Goal: Navigation & Orientation: Find specific page/section

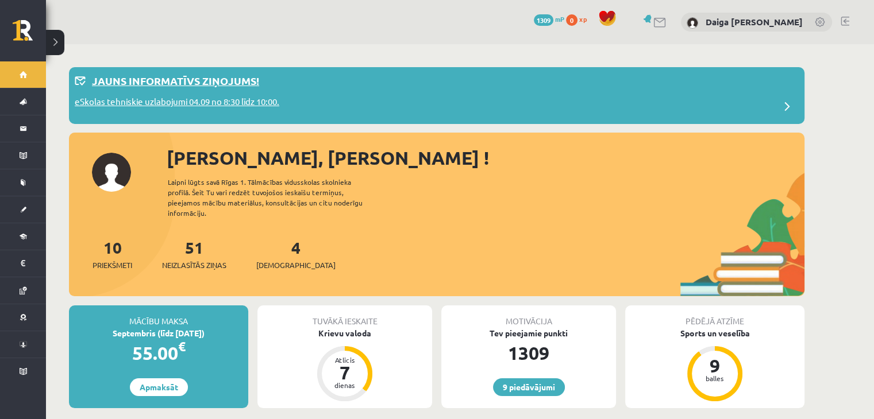
click at [268, 104] on p "eSkolas tehniskie uzlabojumi 04.09 no 8:30 līdz 10:00." at bounding box center [177, 103] width 204 height 16
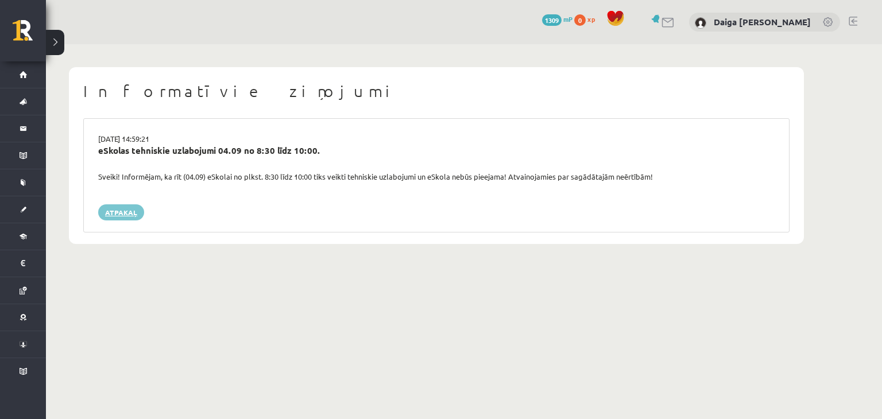
click at [114, 210] on link "Atpakaļ" at bounding box center [121, 212] width 46 height 16
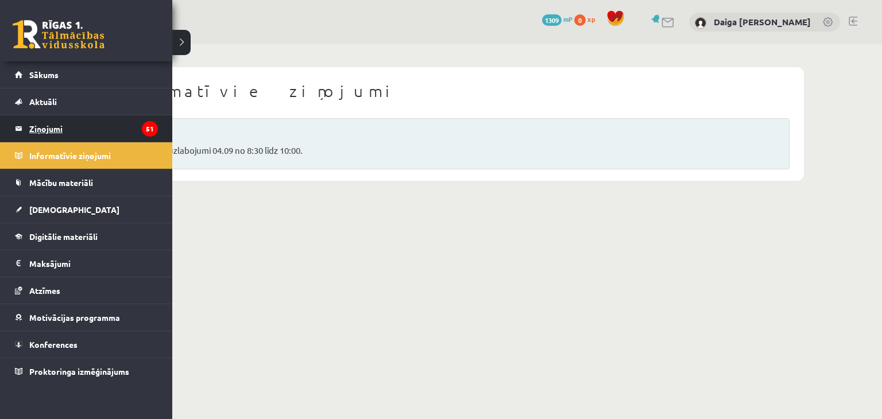
click at [52, 129] on legend "Ziņojumi 51" at bounding box center [93, 128] width 129 height 26
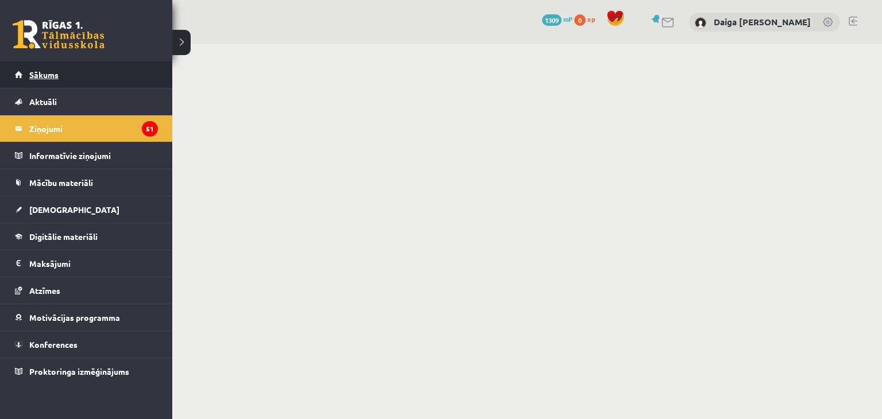
click at [32, 72] on span "Sākums" at bounding box center [43, 74] width 29 height 10
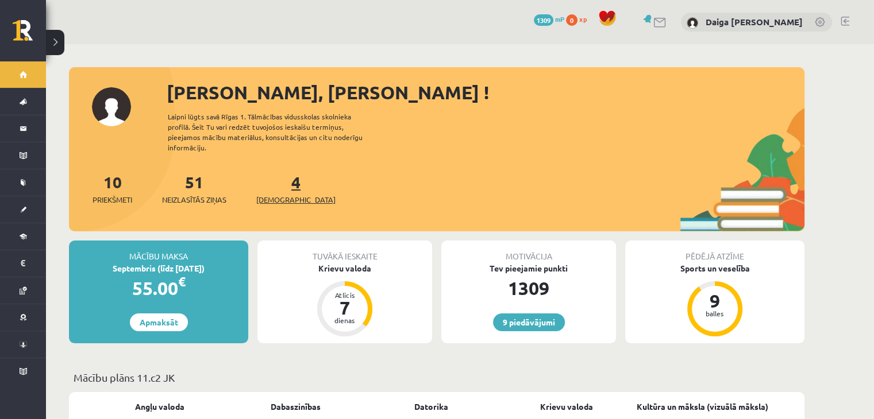
click at [280, 194] on span "[DEMOGRAPHIC_DATA]" at bounding box center [295, 199] width 79 height 11
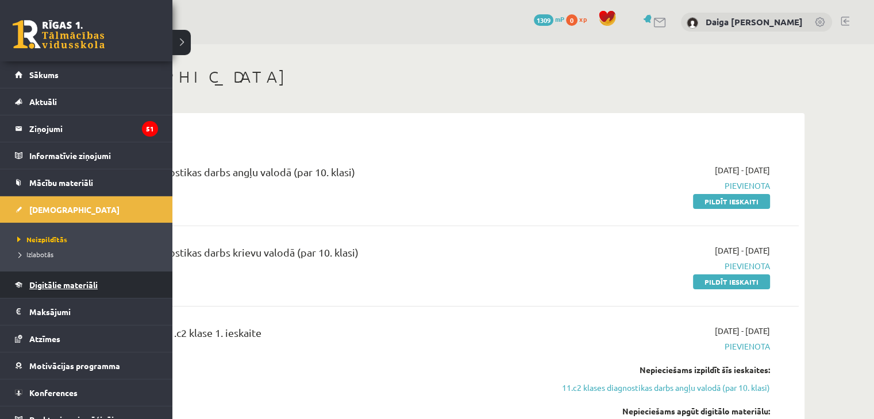
click at [50, 282] on span "Digitālie materiāli" at bounding box center [63, 285] width 68 height 10
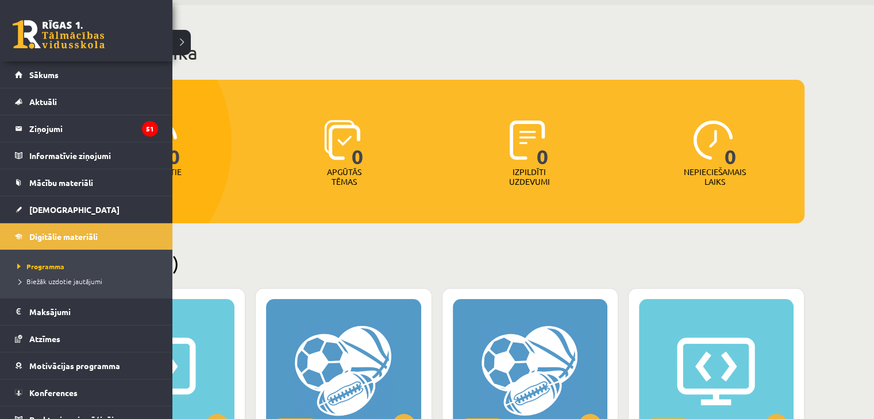
scroll to position [38, 0]
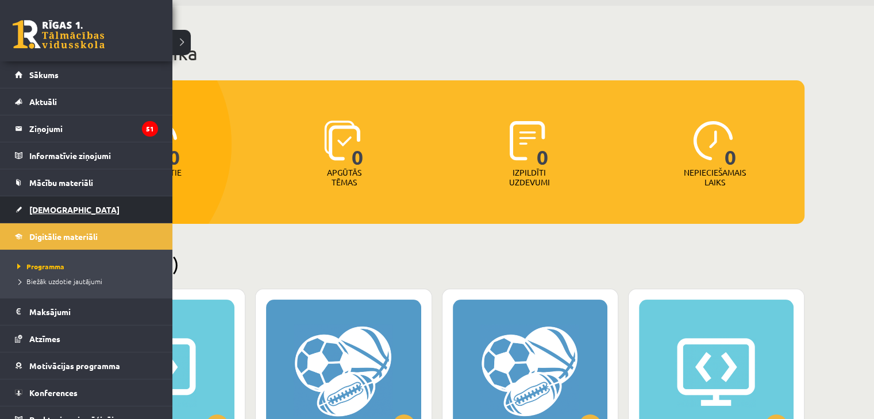
click at [46, 210] on span "[DEMOGRAPHIC_DATA]" at bounding box center [74, 209] width 90 height 10
